Goal: Find specific page/section: Find specific page/section

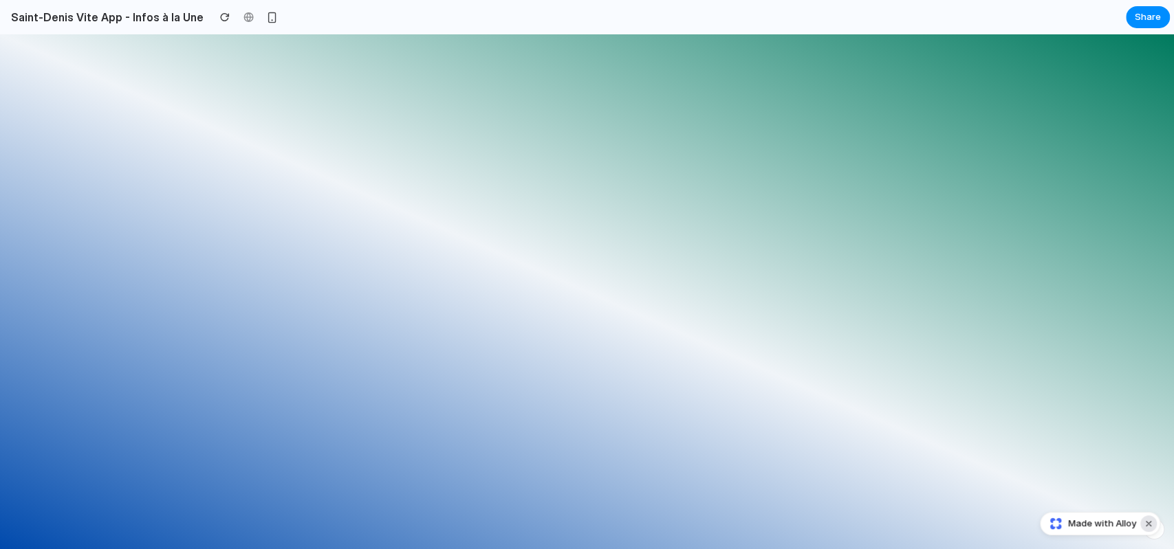
click at [1150, 525] on button "Dismiss watermark" at bounding box center [1148, 524] width 17 height 17
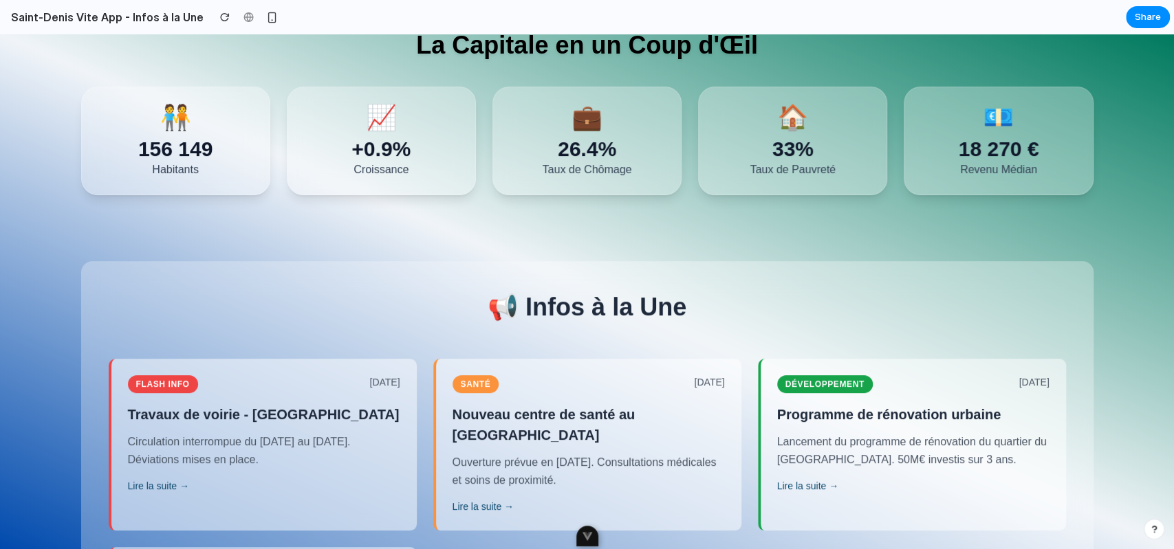
scroll to position [373, 0]
